Goal: Information Seeking & Learning: Compare options

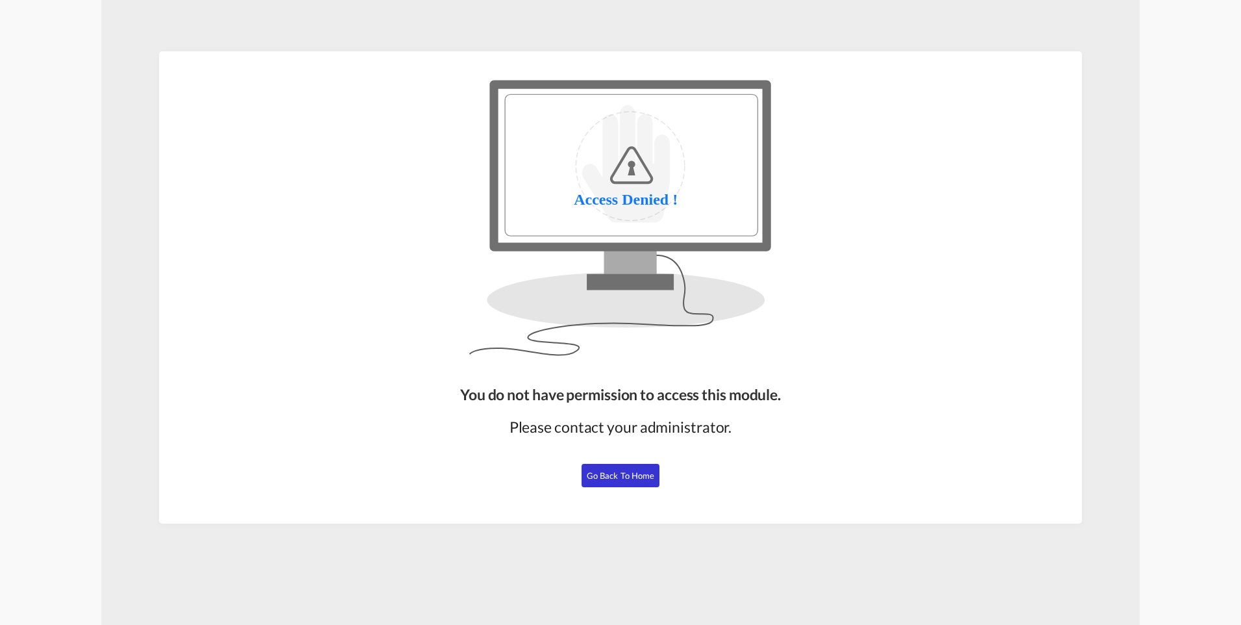
click at [647, 469] on button "Go Back to Home" at bounding box center [621, 475] width 78 height 23
drag, startPoint x: 595, startPoint y: 485, endPoint x: 601, endPoint y: 484, distance: 6.5
click at [595, 484] on button "Go Back to Home" at bounding box center [621, 475] width 78 height 23
